Goal: Use online tool/utility: Utilize a website feature to perform a specific function

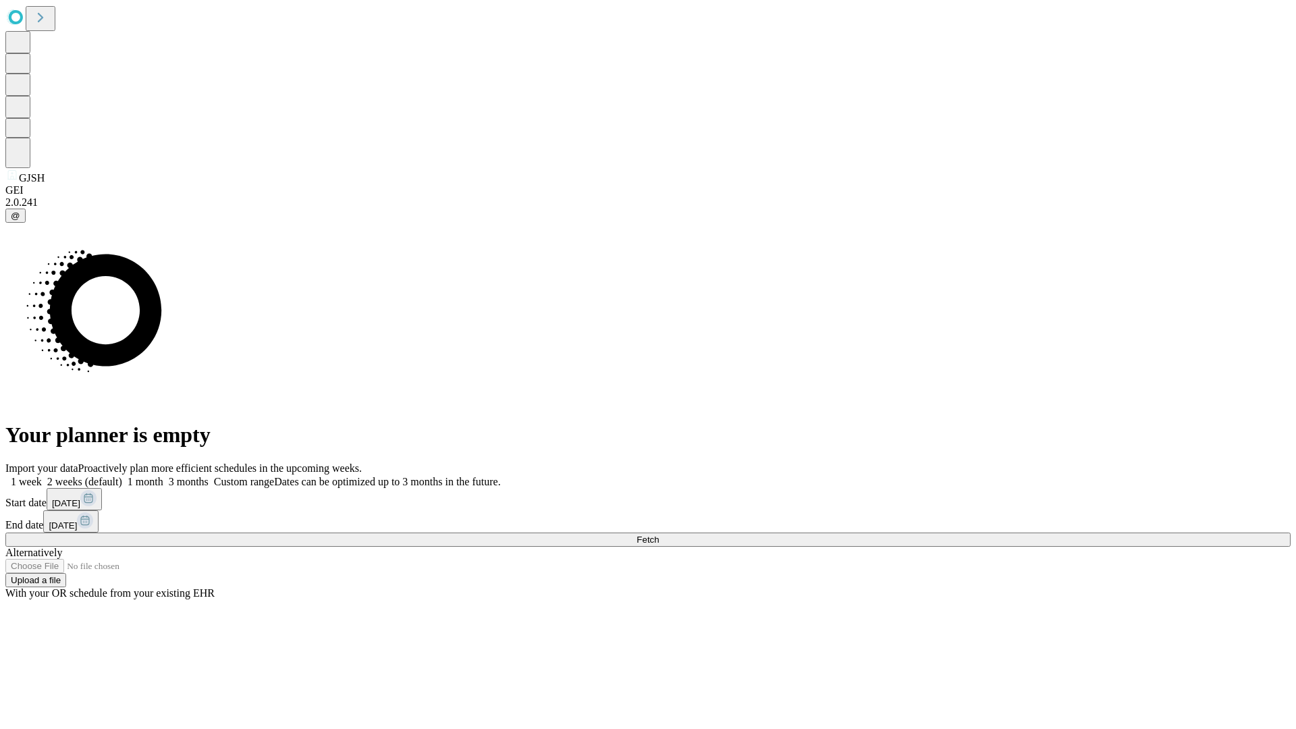
click at [659, 535] on span "Fetch" at bounding box center [648, 540] width 22 height 10
